Goal: Check status: Check status

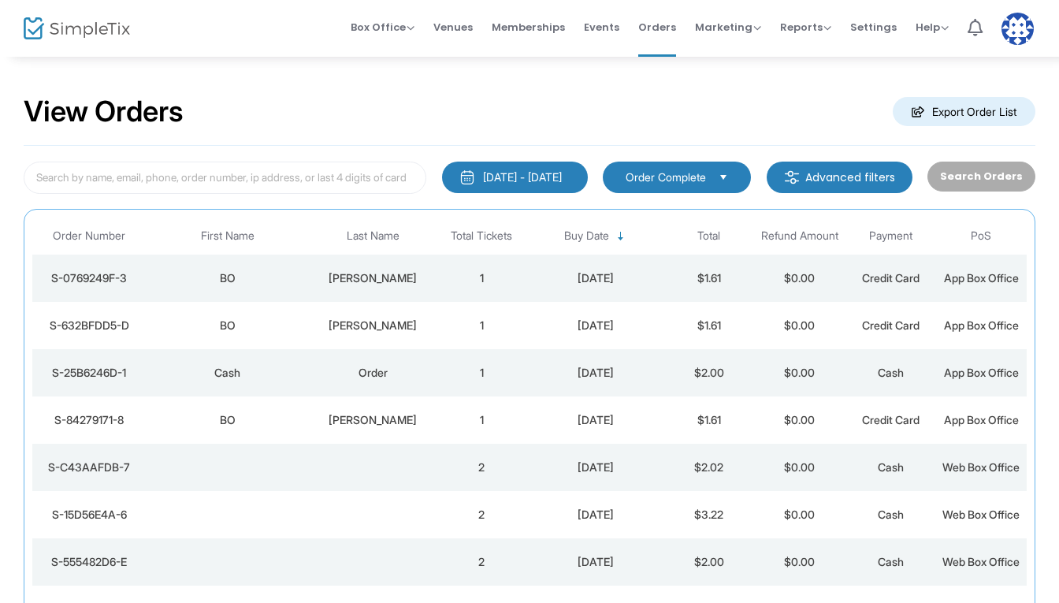
click at [310, 269] on td "[PERSON_NAME]" at bounding box center [373, 277] width 127 height 47
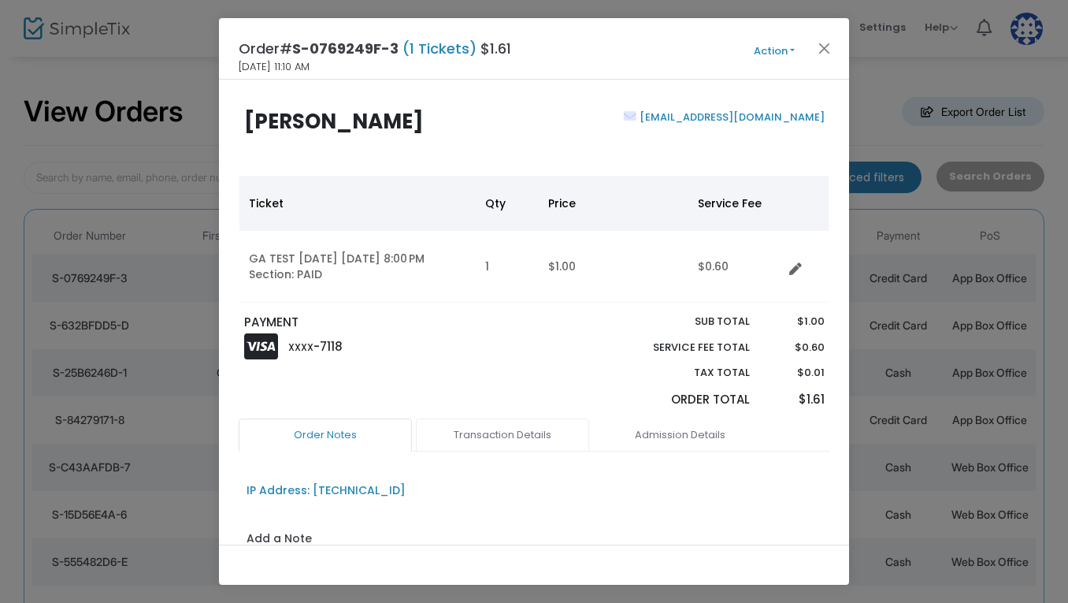
click at [536, 437] on link "Transaction Details" at bounding box center [502, 434] width 173 height 33
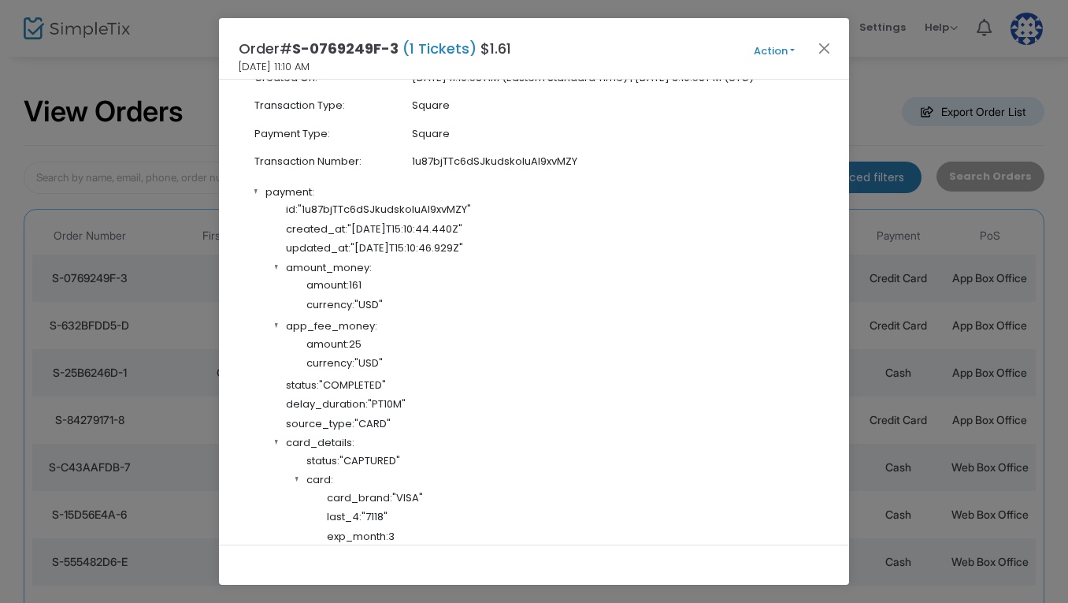
scroll to position [472, 0]
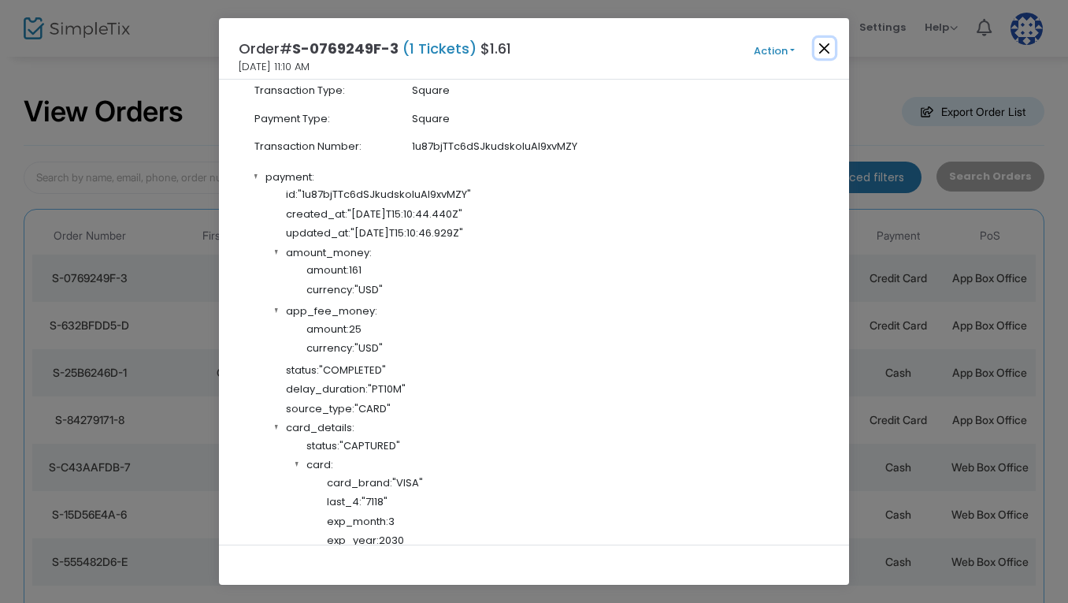
click at [822, 43] on button "Close" at bounding box center [825, 48] width 20 height 20
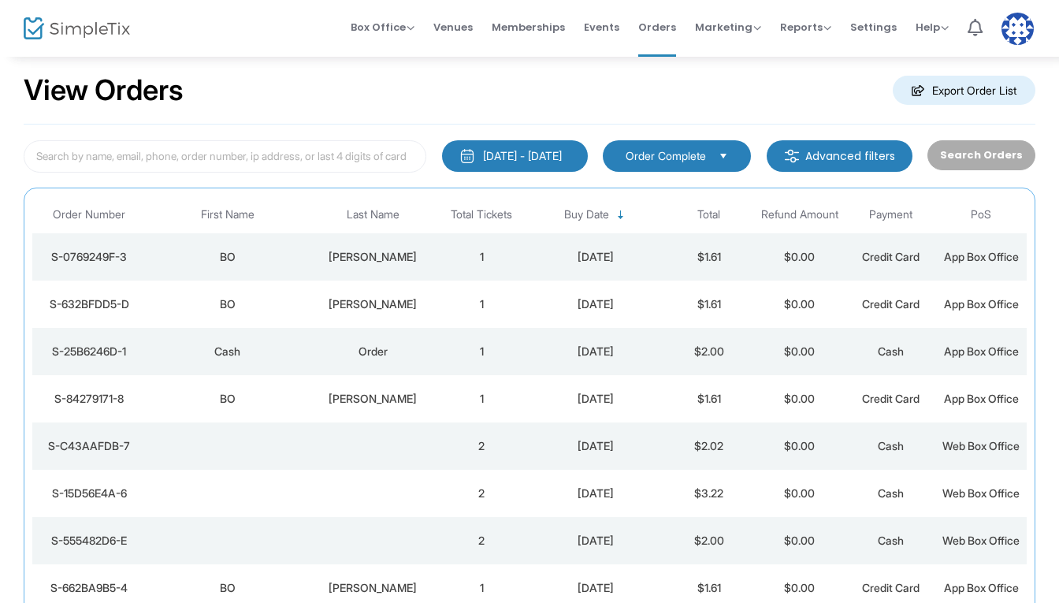
scroll to position [30, 0]
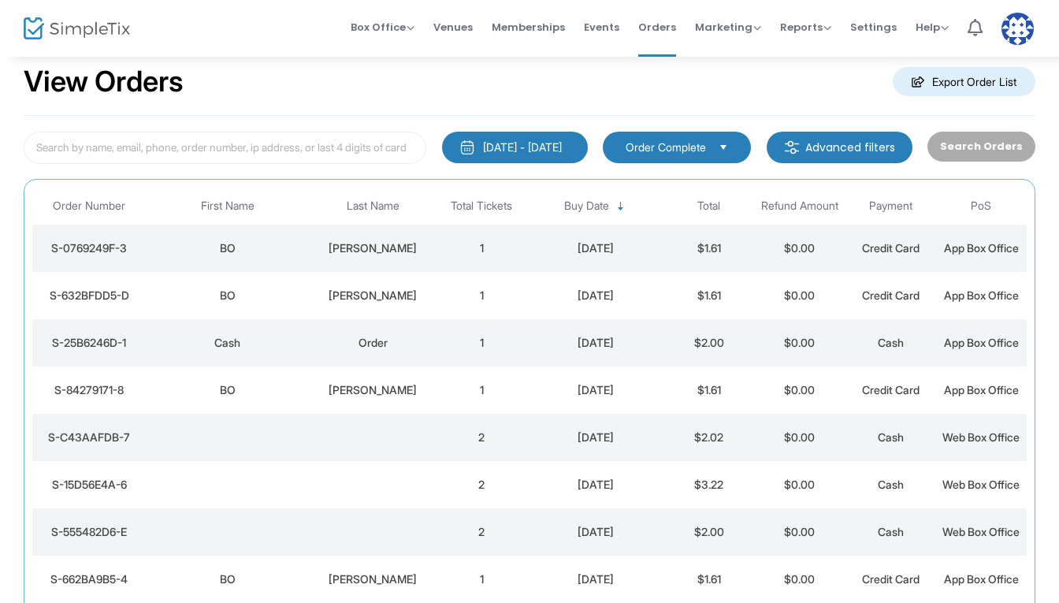
click at [406, 250] on div "[PERSON_NAME]" at bounding box center [373, 248] width 119 height 16
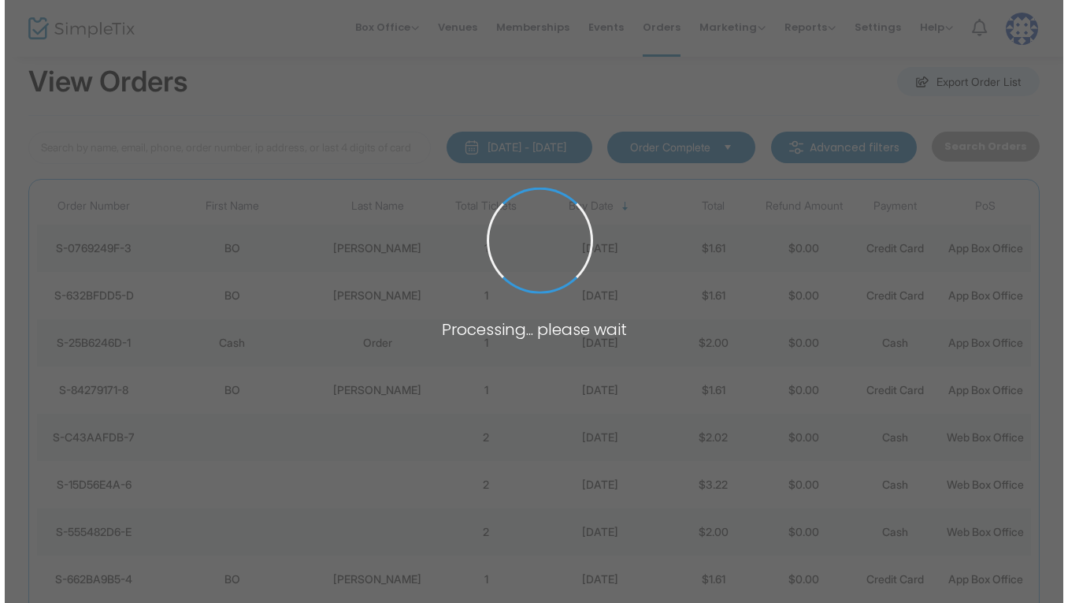
scroll to position [0, 0]
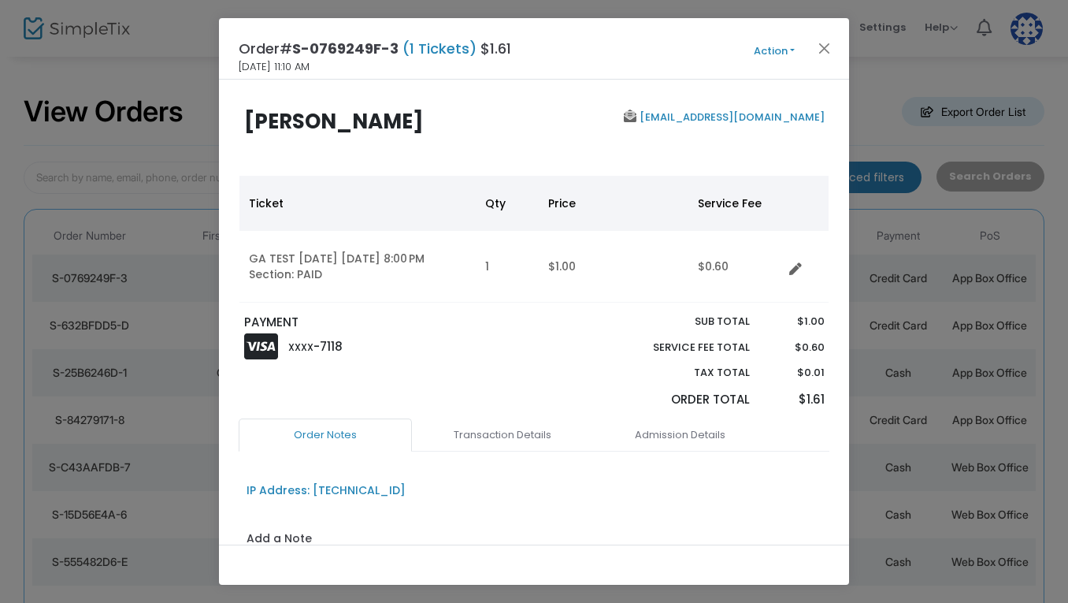
click at [781, 44] on button "Action" at bounding box center [774, 51] width 95 height 17
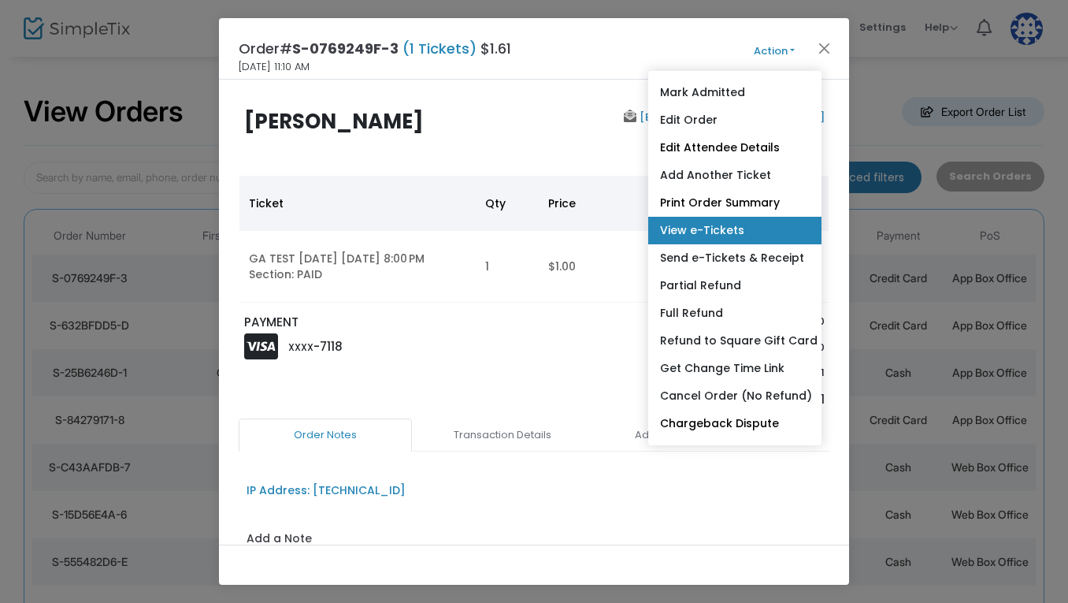
click at [711, 228] on link "View e-Tickets" at bounding box center [734, 231] width 173 height 28
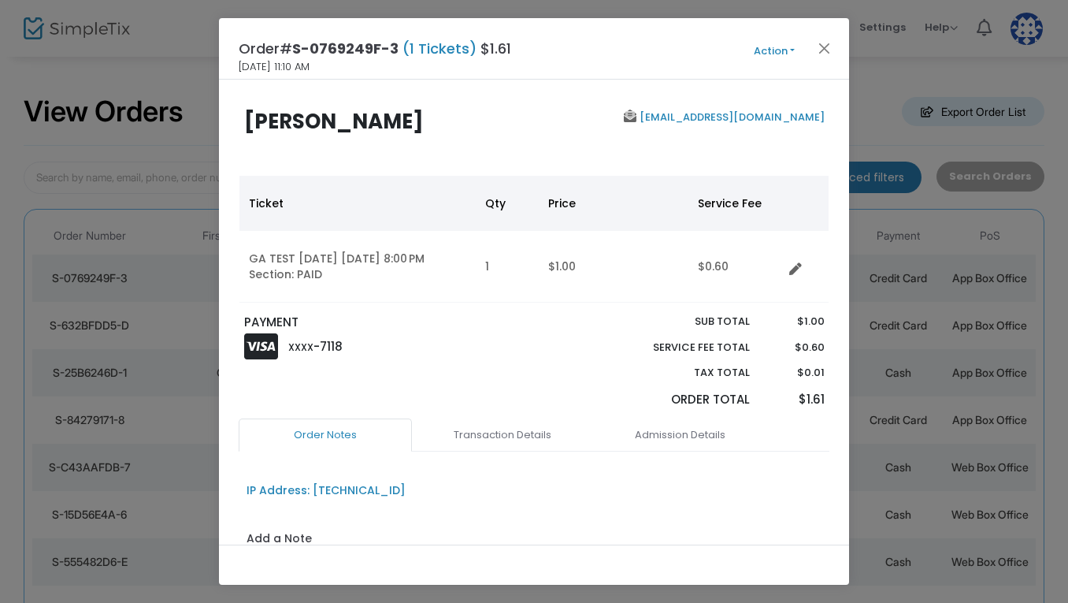
click at [780, 53] on button "Action" at bounding box center [774, 51] width 95 height 17
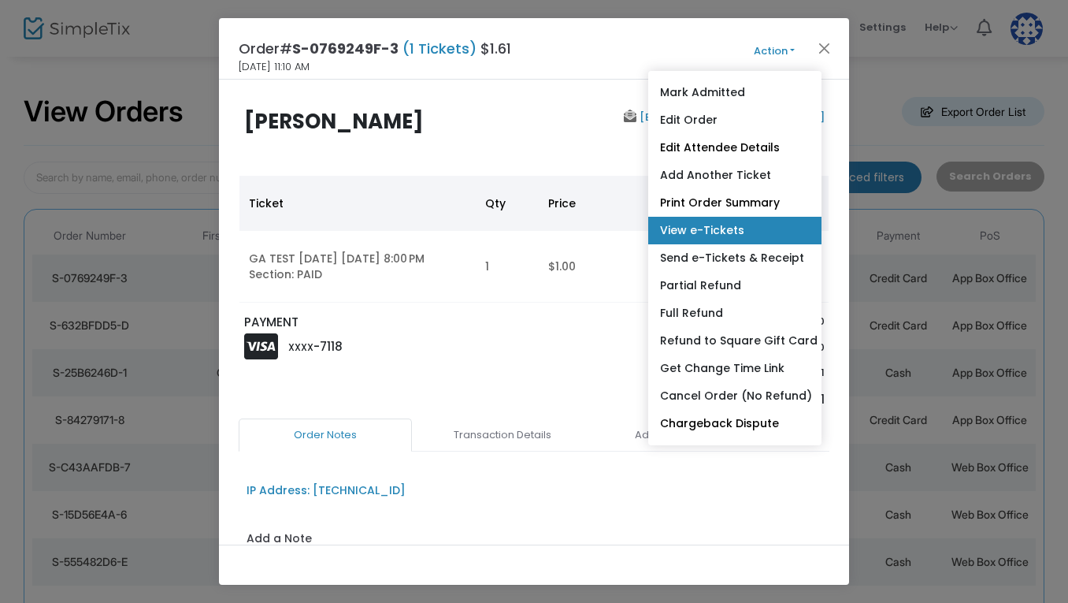
click at [723, 234] on link "View e-Tickets" at bounding box center [734, 231] width 173 height 28
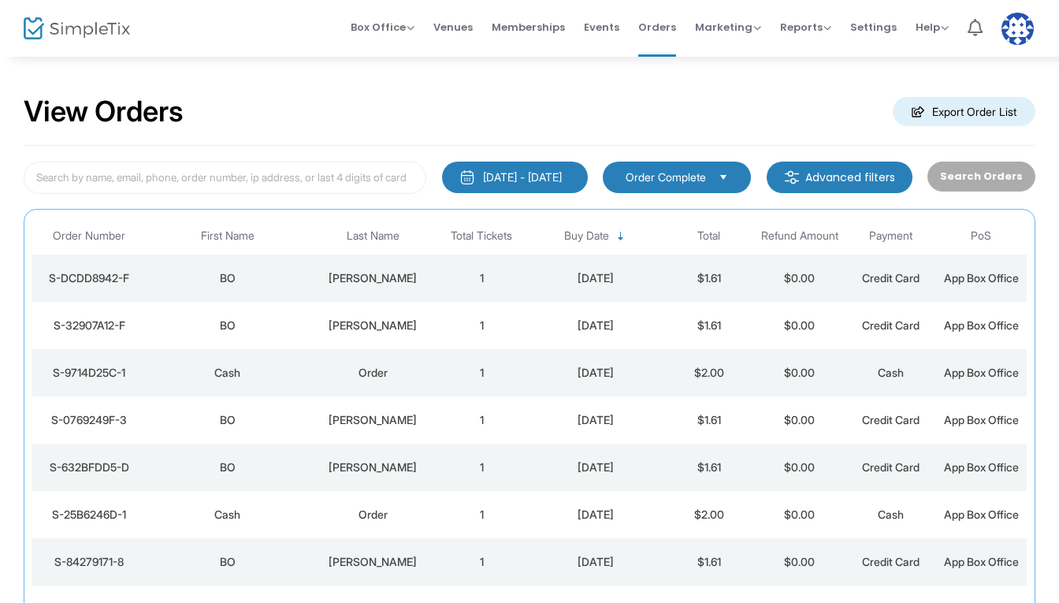
click at [466, 294] on td "1" at bounding box center [481, 277] width 91 height 47
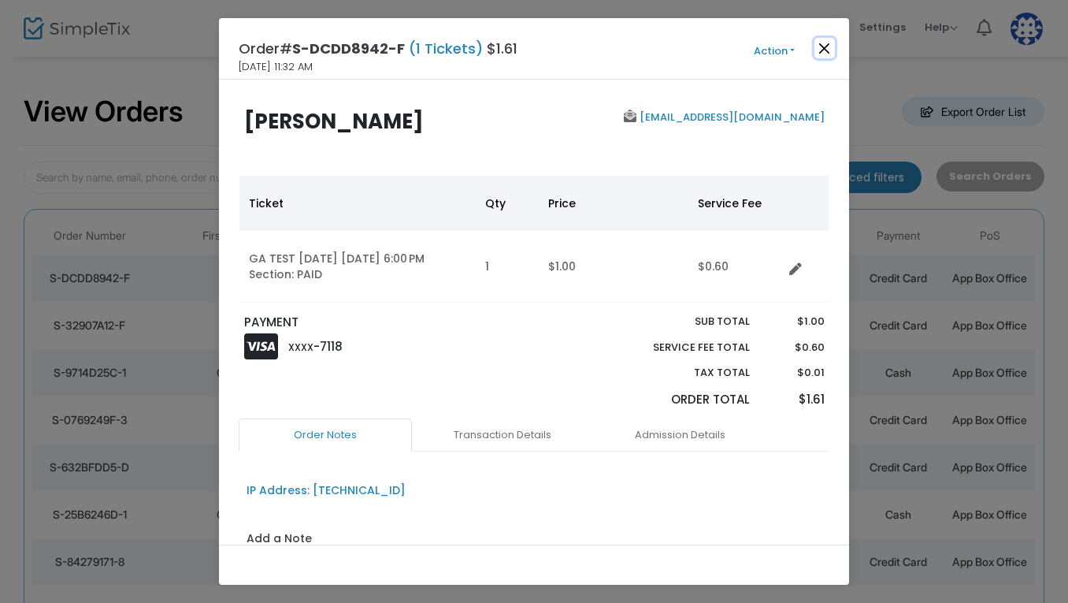
click at [831, 43] on button "Close" at bounding box center [825, 48] width 20 height 20
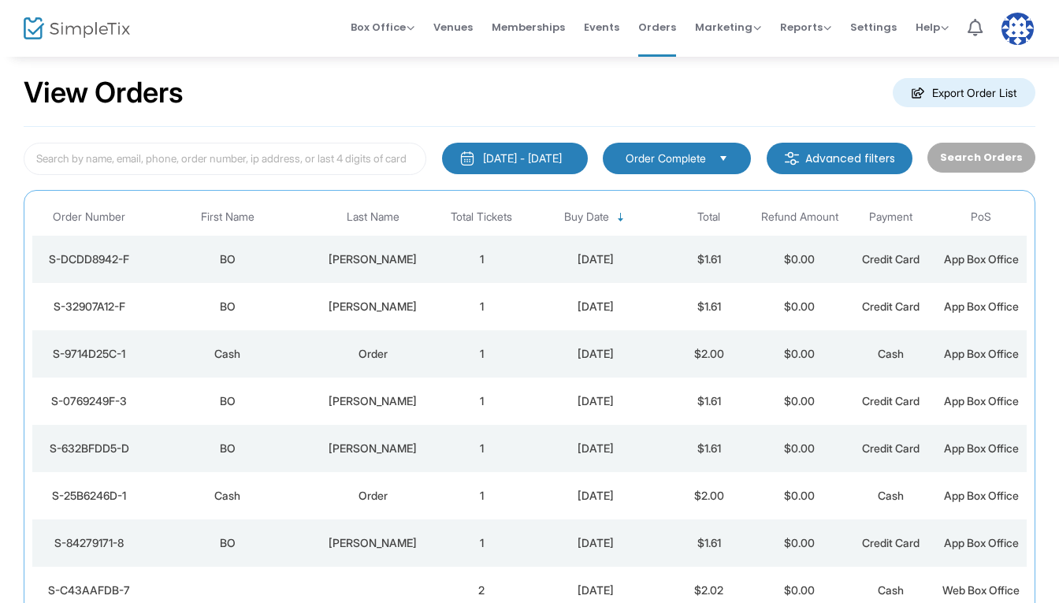
scroll to position [30, 0]
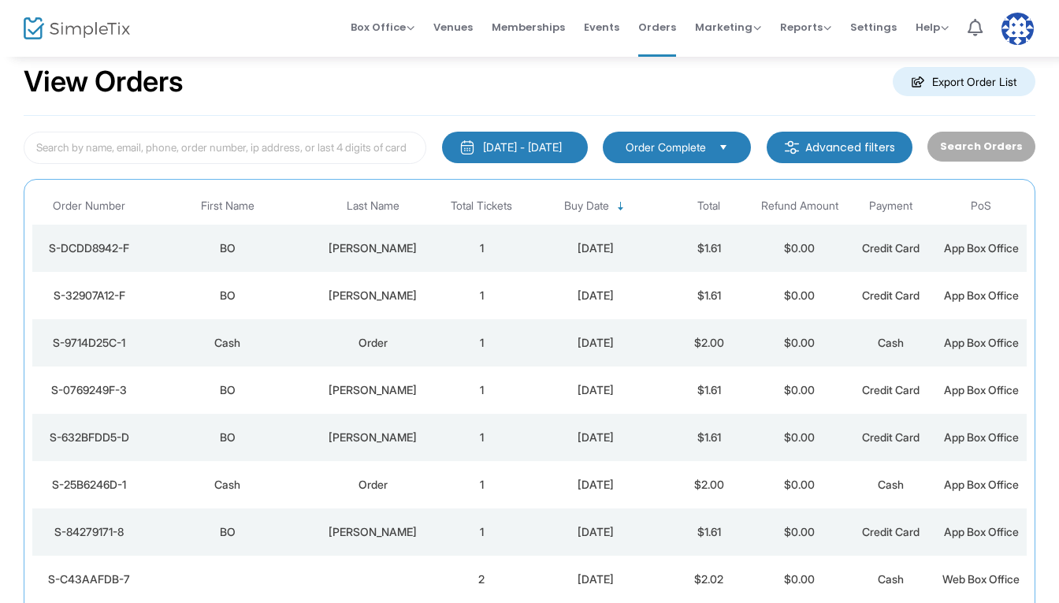
click at [349, 254] on div "[PERSON_NAME]" at bounding box center [373, 248] width 119 height 16
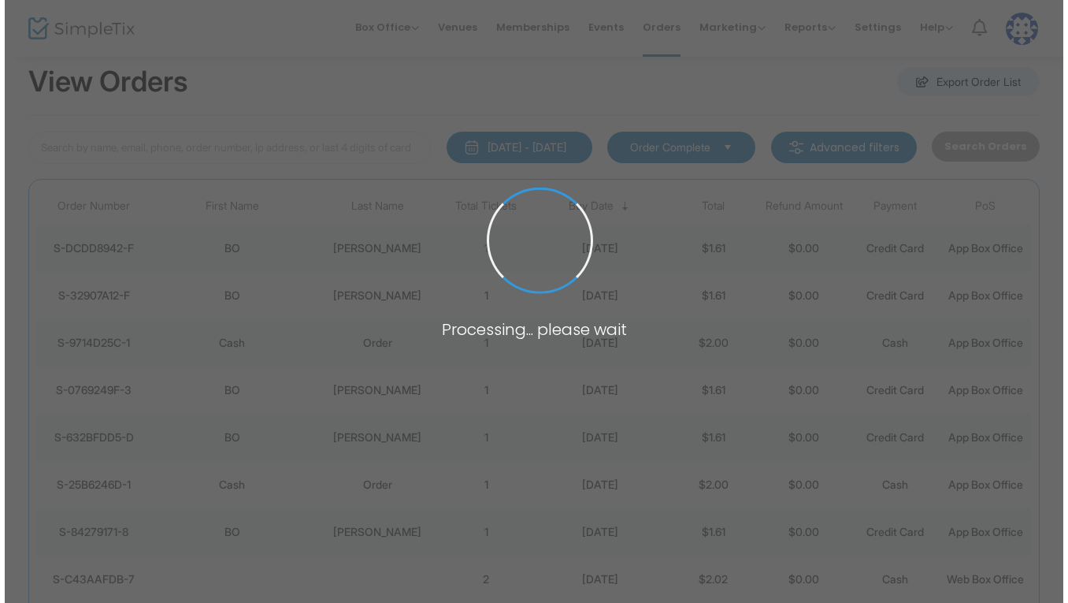
scroll to position [0, 0]
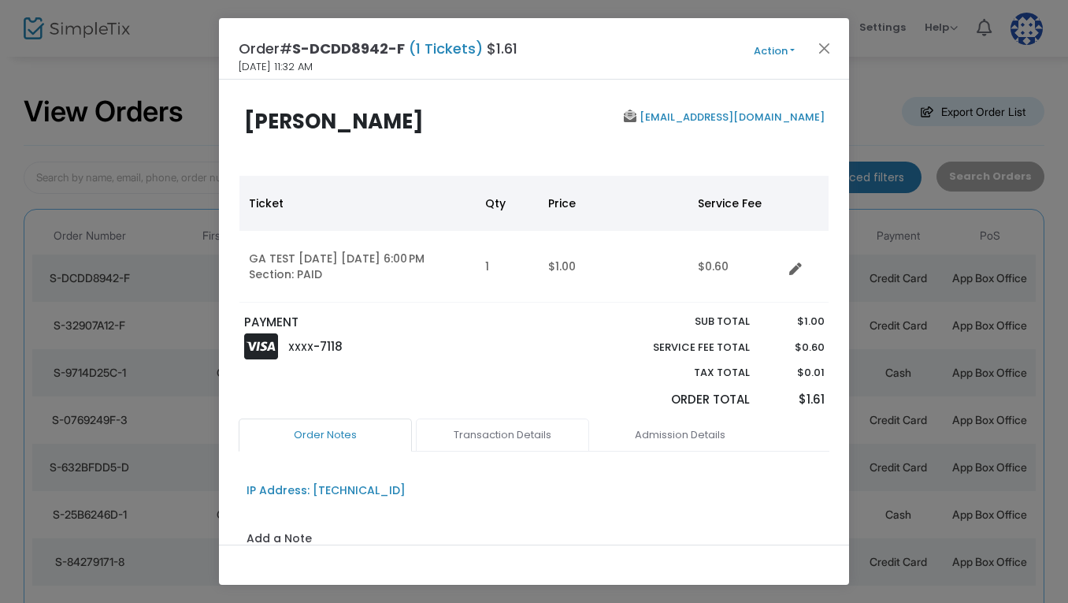
click at [492, 441] on link "Transaction Details" at bounding box center [502, 434] width 173 height 33
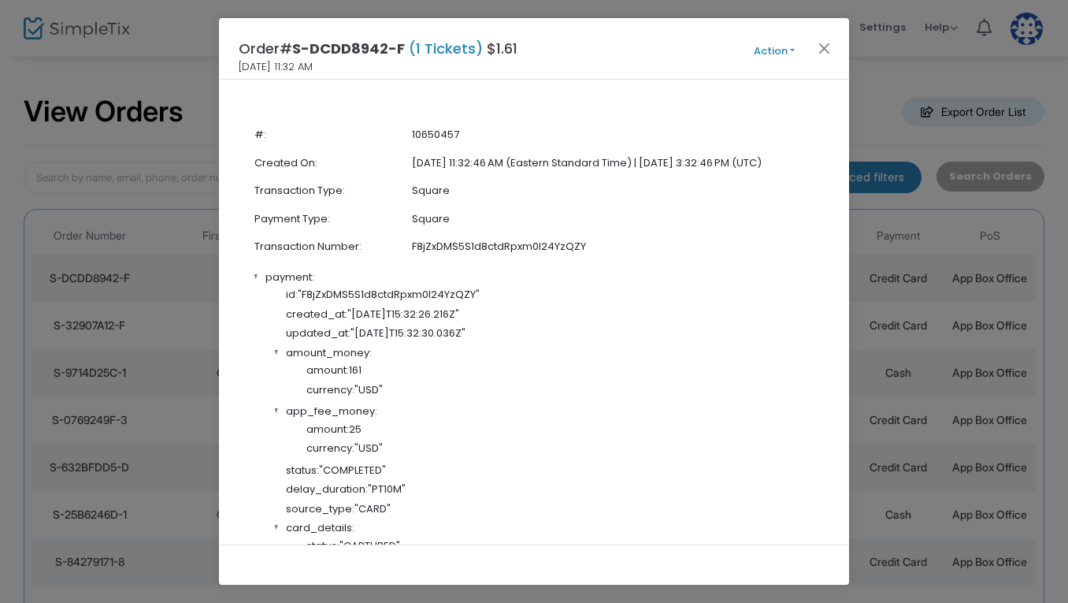
scroll to position [384, 0]
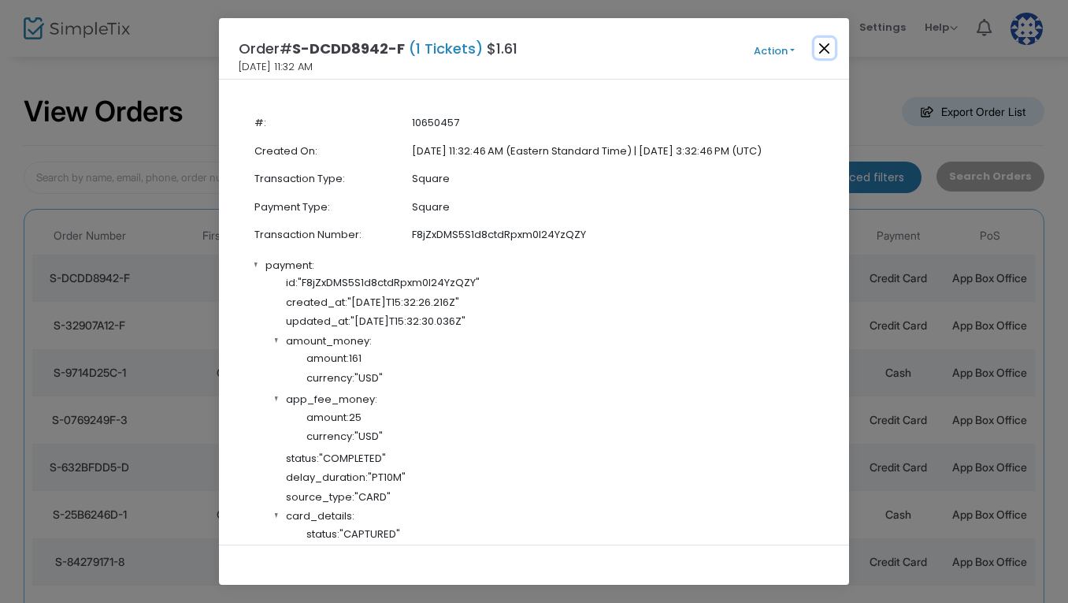
click at [825, 52] on button "Close" at bounding box center [825, 48] width 20 height 20
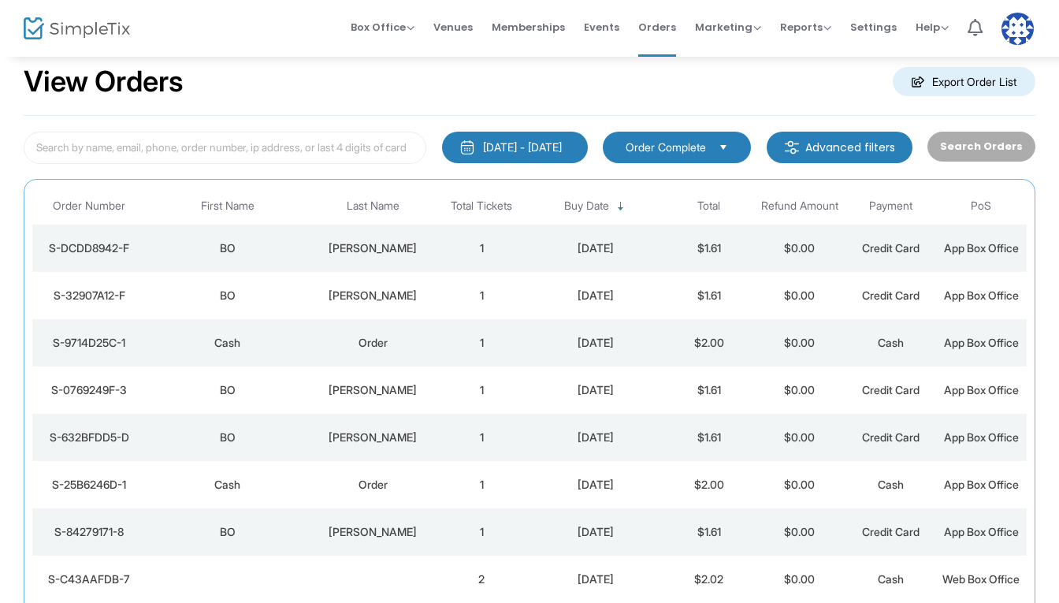
scroll to position [0, 0]
